Goal: Information Seeking & Learning: Learn about a topic

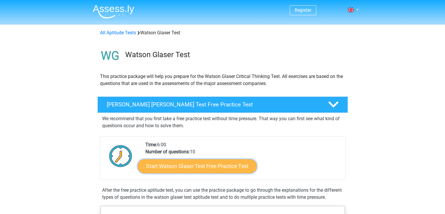
click at [226, 167] on link "Start Watson Glaser Test Free Practice Test" at bounding box center [197, 166] width 119 height 14
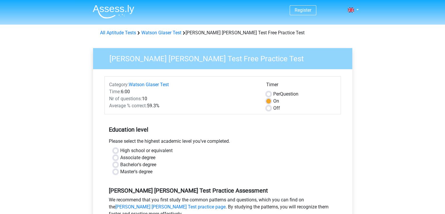
click at [120, 171] on label "Master's degree" at bounding box center [136, 171] width 32 height 7
click at [115, 171] on input "Master's degree" at bounding box center [115, 171] width 5 height 6
radio input "true"
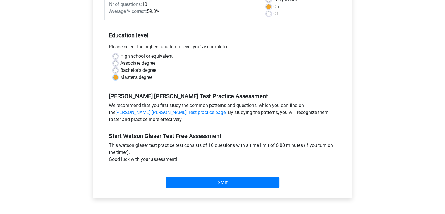
scroll to position [117, 0]
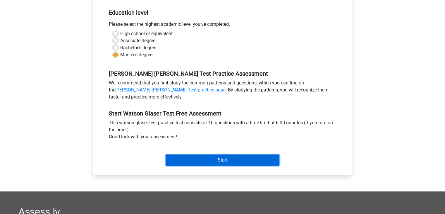
click at [212, 155] on input "Start" at bounding box center [223, 159] width 114 height 11
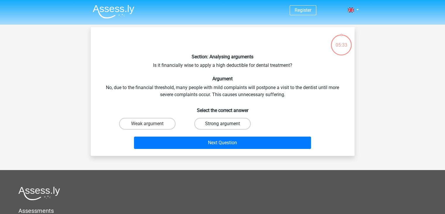
click at [223, 121] on label "Strong argument" at bounding box center [222, 124] width 57 height 12
click at [223, 124] on input "Strong argument" at bounding box center [225, 126] width 4 height 4
radio input "true"
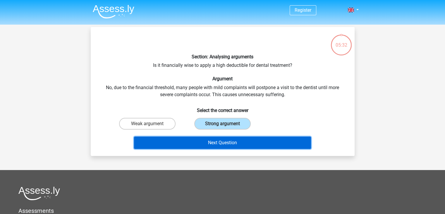
click at [223, 139] on button "Next Question" at bounding box center [222, 142] width 177 height 12
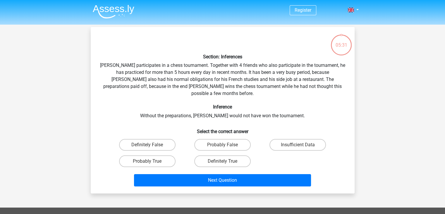
scroll to position [27, 0]
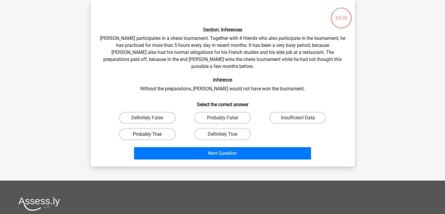
click at [161, 128] on label "Probably True" at bounding box center [147, 134] width 57 height 12
click at [151, 134] on input "Probably True" at bounding box center [149, 136] width 4 height 4
radio input "true"
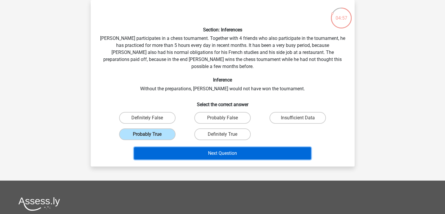
click at [216, 147] on button "Next Question" at bounding box center [222, 153] width 177 height 12
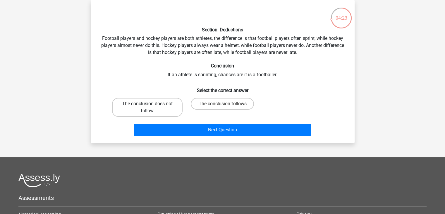
click at [168, 114] on label "The conclusion does not follow" at bounding box center [147, 107] width 71 height 19
click at [151, 107] on input "The conclusion does not follow" at bounding box center [149, 106] width 4 height 4
radio input "true"
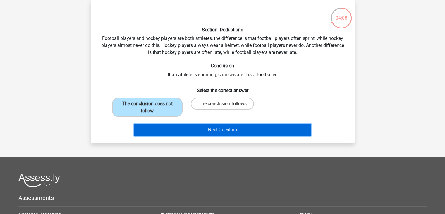
click at [219, 128] on button "Next Question" at bounding box center [222, 130] width 177 height 12
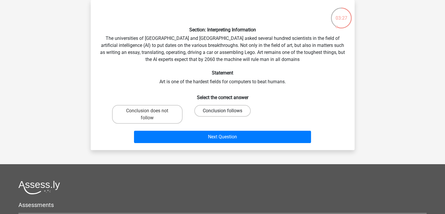
click at [226, 109] on label "Conclusion follows" at bounding box center [222, 111] width 57 height 12
click at [226, 111] on input "Conclusion follows" at bounding box center [225, 113] width 4 height 4
radio input "true"
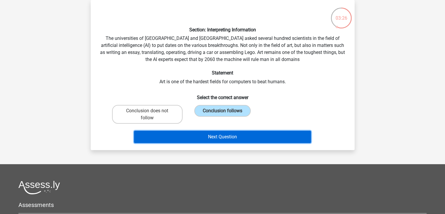
click at [229, 136] on button "Next Question" at bounding box center [222, 137] width 177 height 12
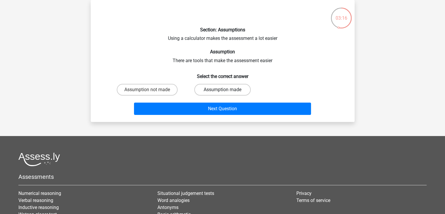
click at [215, 89] on label "Assumption made" at bounding box center [222, 90] width 57 height 12
click at [223, 90] on input "Assumption made" at bounding box center [225, 92] width 4 height 4
radio input "true"
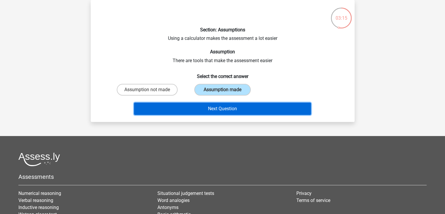
click at [224, 107] on button "Next Question" at bounding box center [222, 109] width 177 height 12
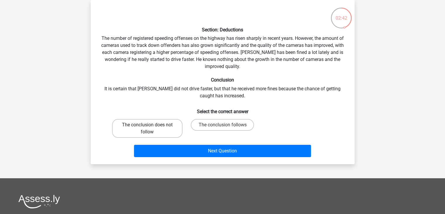
click at [168, 130] on label "The conclusion does not follow" at bounding box center [147, 128] width 71 height 19
click at [151, 129] on input "The conclusion does not follow" at bounding box center [149, 127] width 4 height 4
radio input "true"
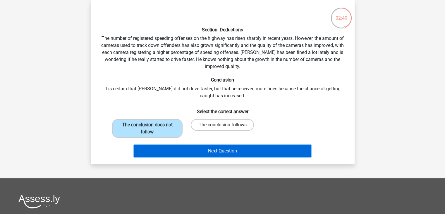
click at [218, 151] on button "Next Question" at bounding box center [222, 151] width 177 height 12
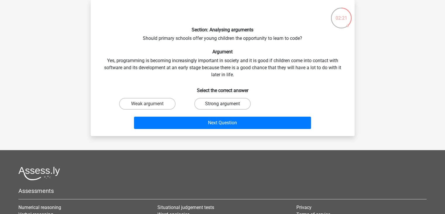
click at [217, 105] on label "Strong argument" at bounding box center [222, 104] width 57 height 12
click at [223, 105] on input "Strong argument" at bounding box center [225, 106] width 4 height 4
radio input "true"
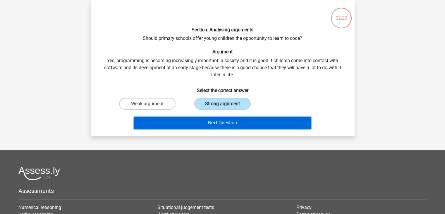
click at [224, 119] on button "Next Question" at bounding box center [222, 123] width 177 height 12
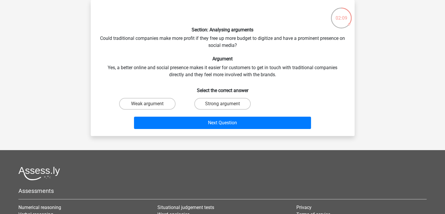
click at [226, 106] on input "Strong argument" at bounding box center [225, 106] width 4 height 4
radio input "true"
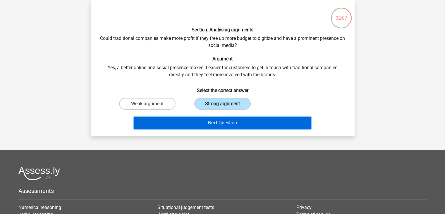
click at [226, 121] on button "Next Question" at bounding box center [222, 123] width 177 height 12
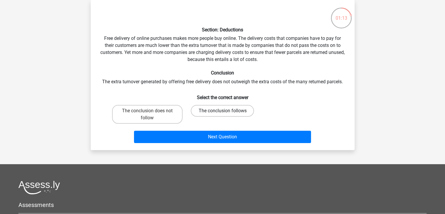
click at [230, 112] on label "The conclusion follows" at bounding box center [222, 111] width 63 height 12
click at [226, 112] on input "The conclusion follows" at bounding box center [225, 113] width 4 height 4
radio input "true"
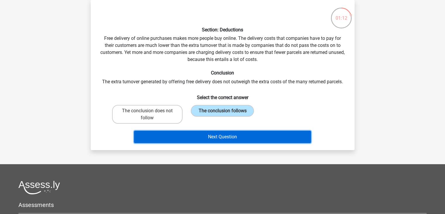
click at [230, 132] on button "Next Question" at bounding box center [222, 137] width 177 height 12
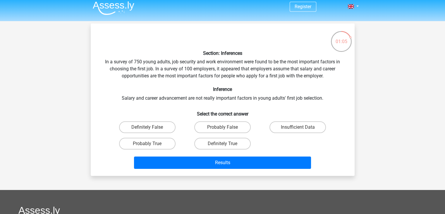
scroll to position [0, 0]
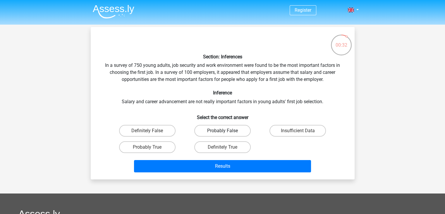
click at [226, 130] on label "Probably False" at bounding box center [222, 131] width 57 height 12
click at [226, 131] on input "Probably False" at bounding box center [225, 133] width 4 height 4
radio input "true"
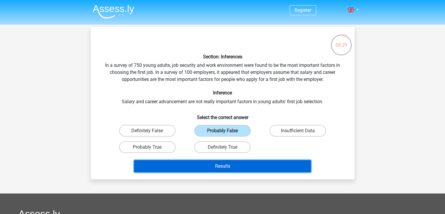
click at [227, 165] on button "Results" at bounding box center [222, 166] width 177 height 12
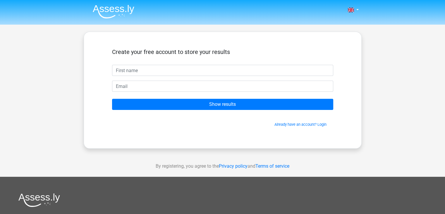
click at [197, 72] on input "text" at bounding box center [222, 70] width 221 height 11
type input "[PERSON_NAME]"
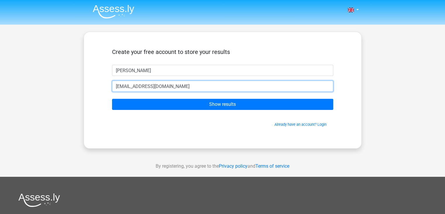
type input "[EMAIL_ADDRESS][DOMAIN_NAME]"
click at [112, 99] on input "Show results" at bounding box center [222, 104] width 221 height 11
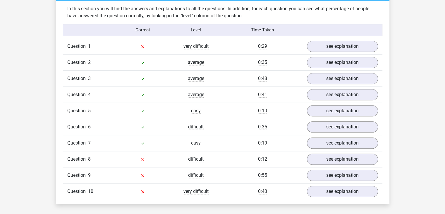
scroll to position [460, 0]
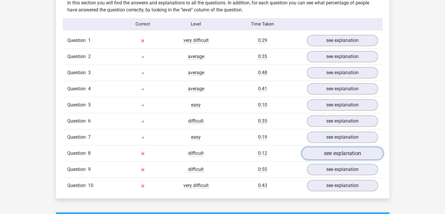
click at [332, 153] on link "see explanation" at bounding box center [343, 153] width 82 height 13
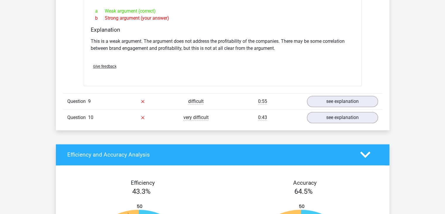
scroll to position [685, 0]
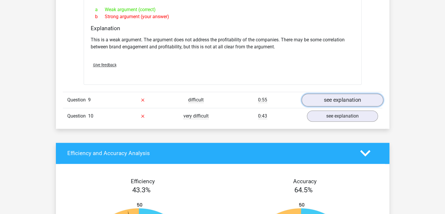
click at [347, 95] on link "see explanation" at bounding box center [343, 99] width 82 height 13
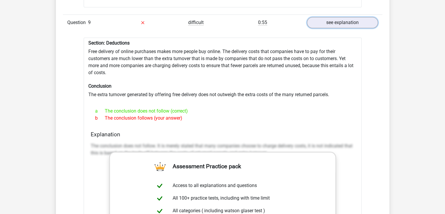
scroll to position [785, 0]
